Goal: Task Accomplishment & Management: Manage account settings

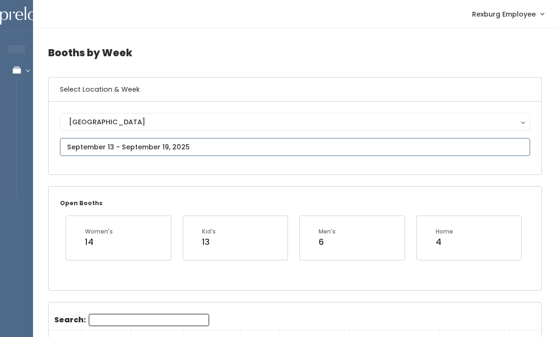
click at [230, 153] on input "text" at bounding box center [295, 147] width 470 height 18
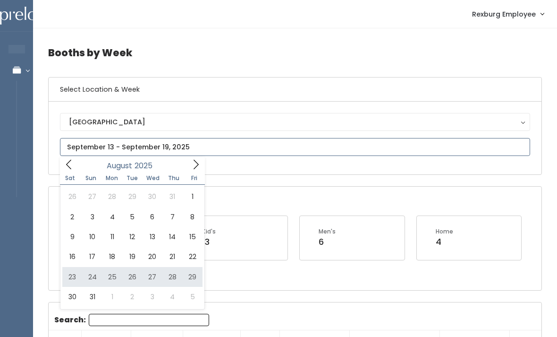
type input "August 23 to August 29"
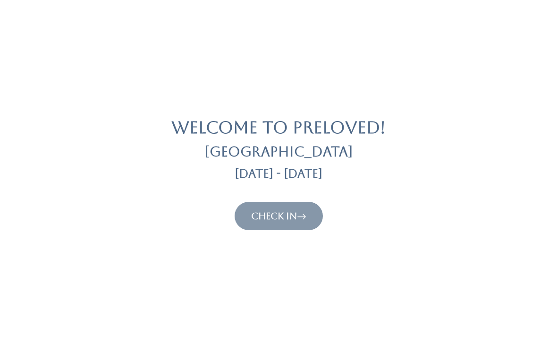
scroll to position [51, 0]
click at [306, 210] on icon at bounding box center [301, 215] width 9 height 11
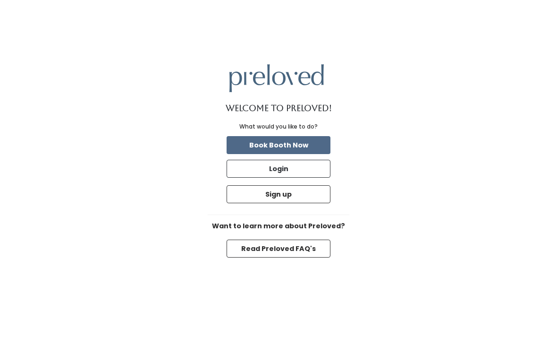
click at [304, 178] on button "Login" at bounding box center [279, 169] width 104 height 18
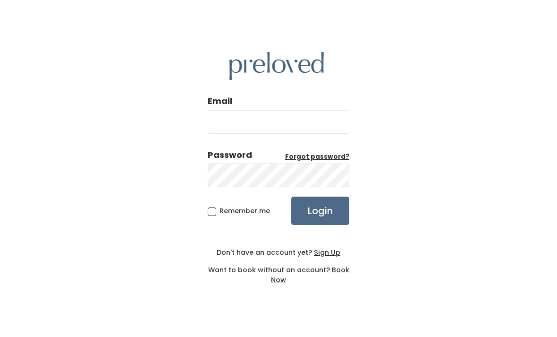
click at [289, 134] on input "Email" at bounding box center [279, 122] width 142 height 24
type input "rexburg.store@preloved.love"
click at [320, 225] on input "Login" at bounding box center [320, 210] width 58 height 28
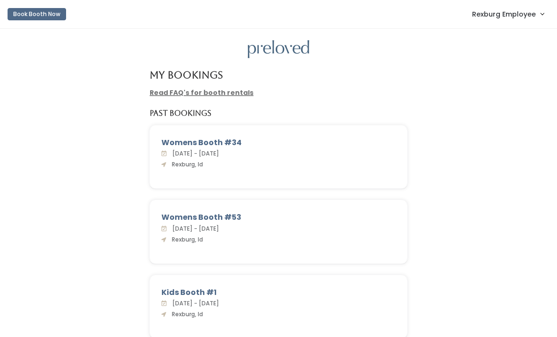
click at [507, 21] on link "Rexburg Employee" at bounding box center [508, 14] width 91 height 20
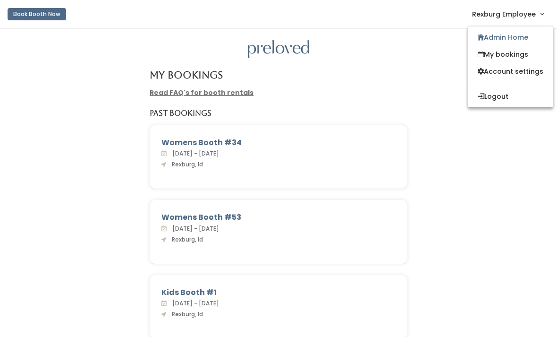
click at [499, 39] on link "Admin Home" at bounding box center [510, 37] width 85 height 17
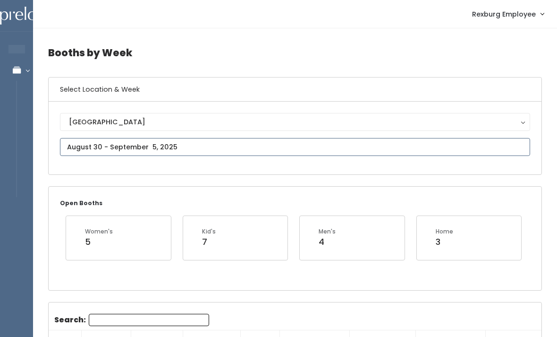
click at [190, 147] on input "text" at bounding box center [295, 147] width 470 height 18
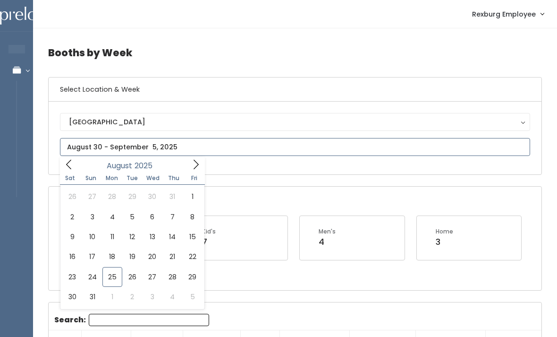
type input "August 23 to August 29"
